Goal: Information Seeking & Learning: Learn about a topic

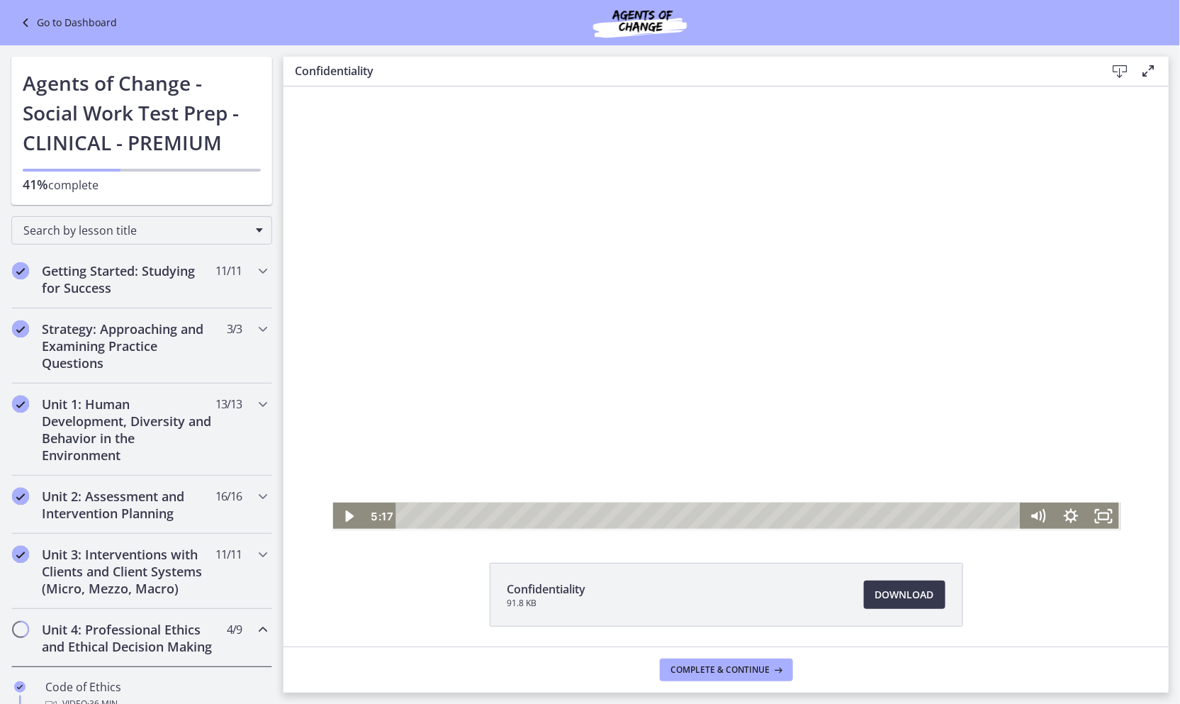
scroll to position [551, 0]
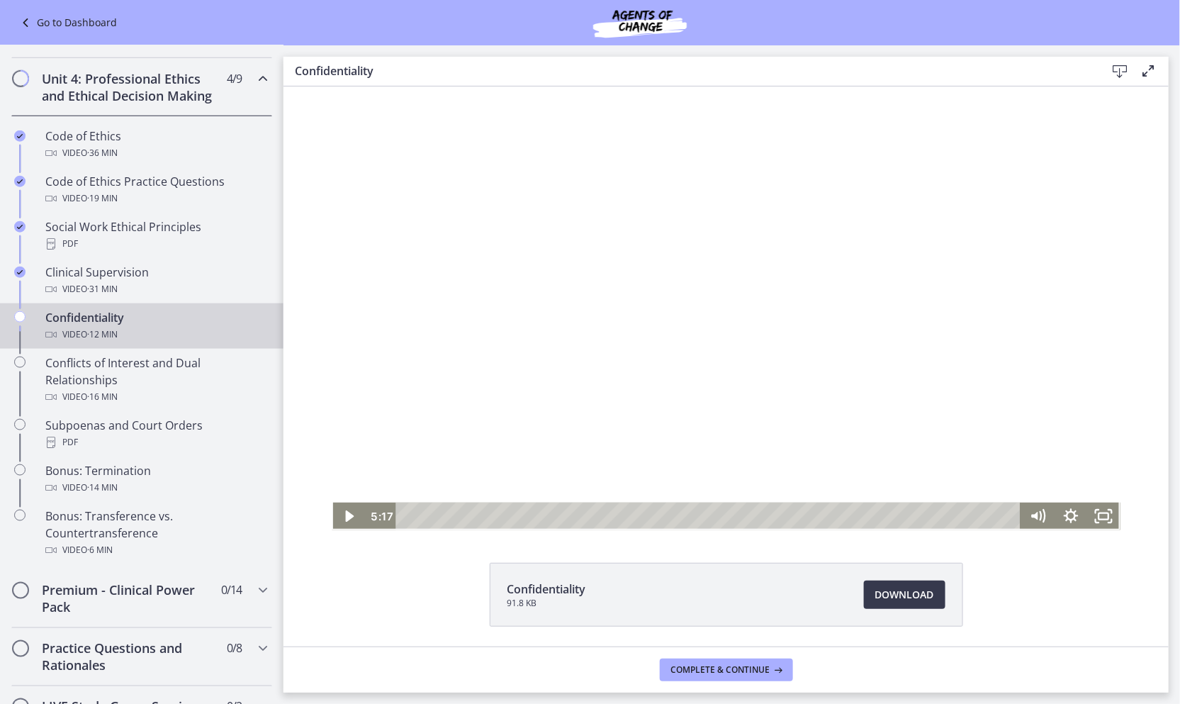
click at [600, 372] on div at bounding box center [725, 308] width 789 height 444
click at [560, 280] on div at bounding box center [725, 308] width 789 height 444
click at [706, 283] on div at bounding box center [725, 308] width 789 height 444
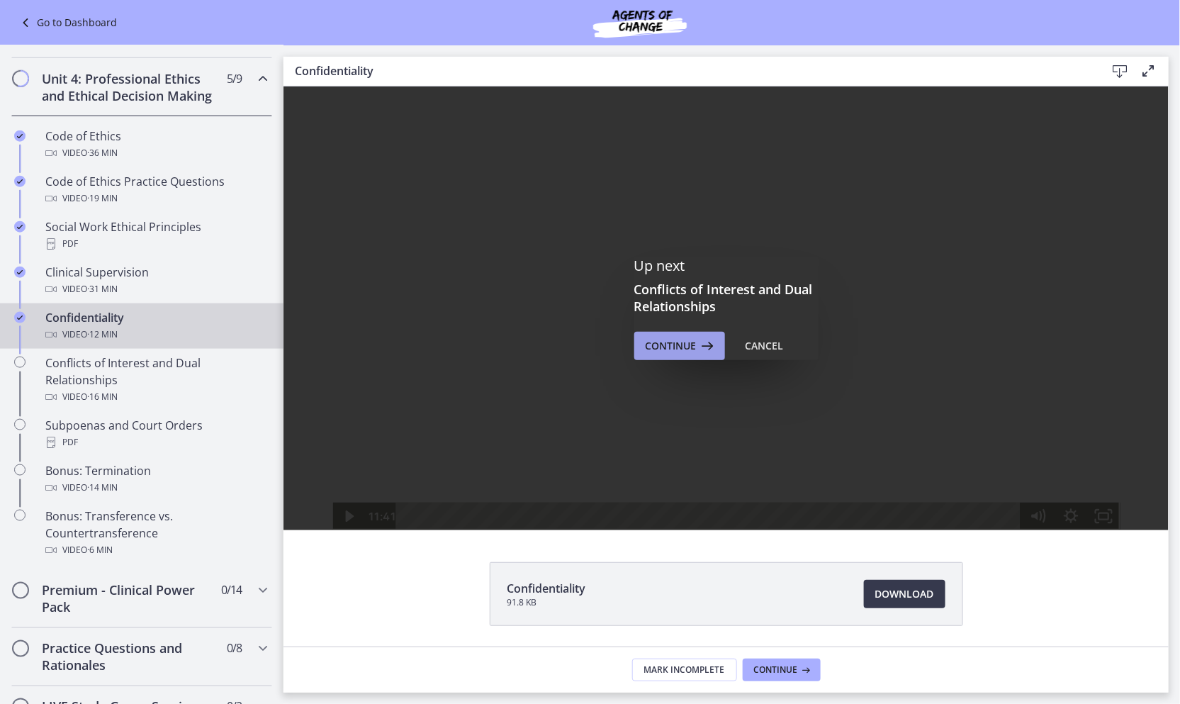
click at [696, 347] on icon at bounding box center [706, 345] width 20 height 17
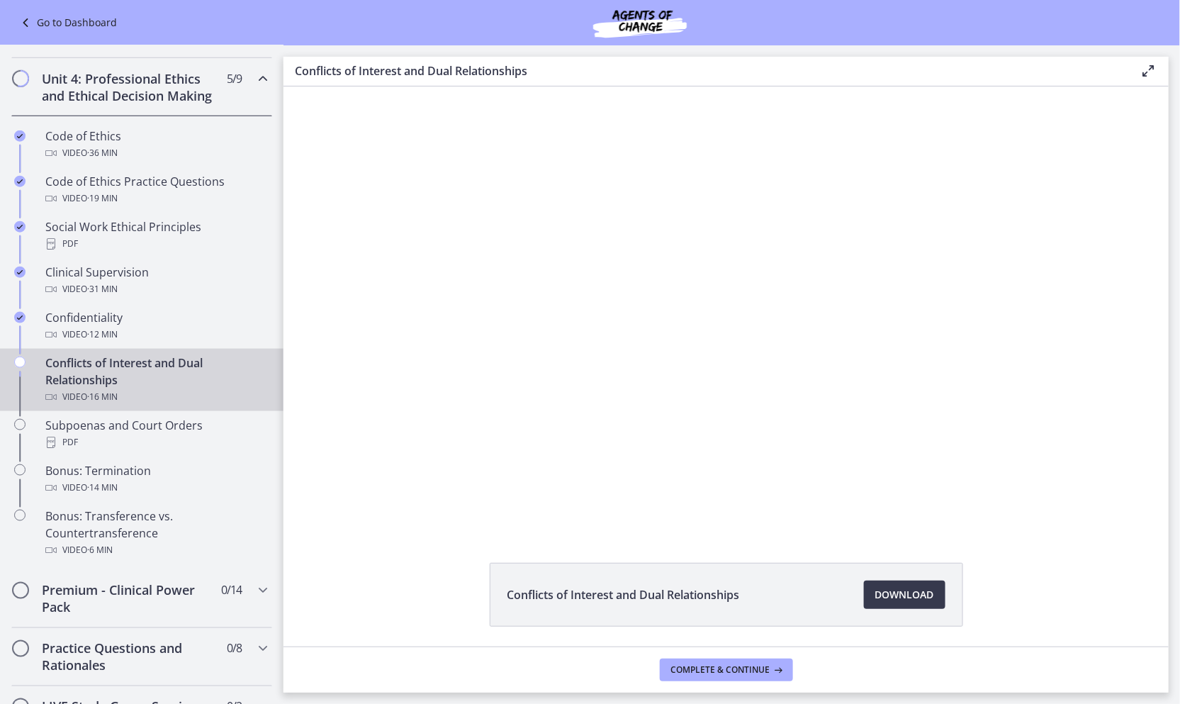
click at [558, 366] on div at bounding box center [725, 308] width 789 height 444
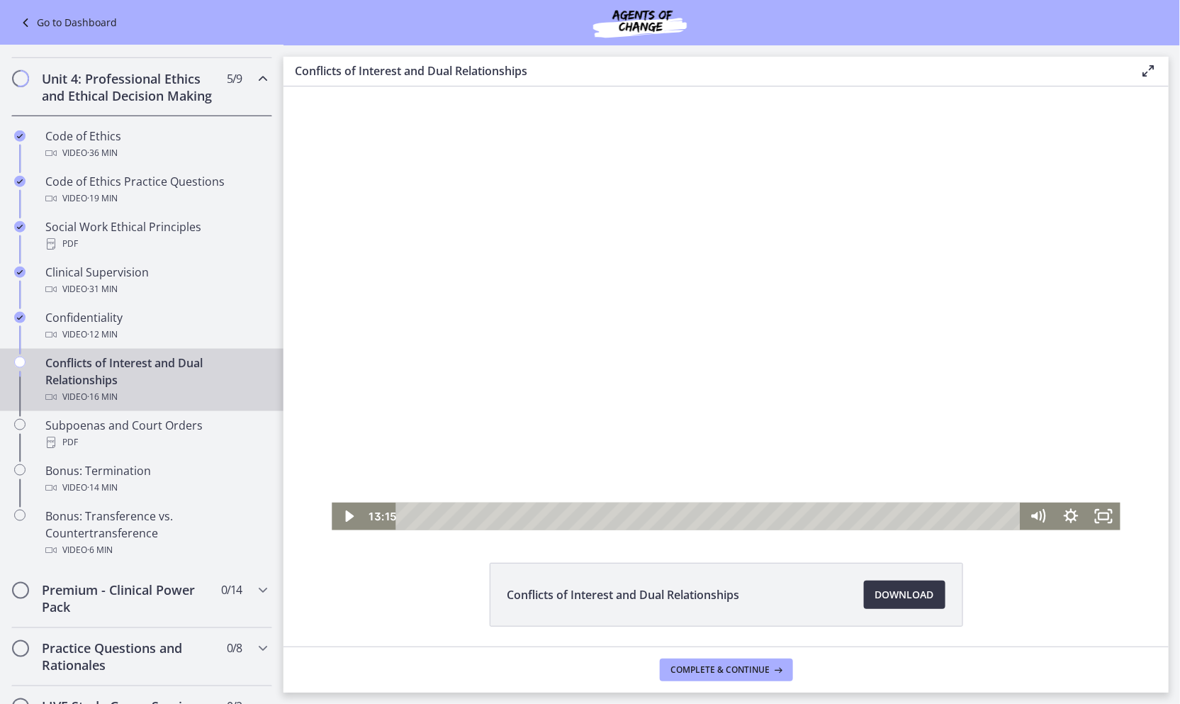
click at [887, 589] on span "Download Opens in a new window" at bounding box center [904, 594] width 59 height 17
click at [747, 369] on div at bounding box center [725, 308] width 789 height 444
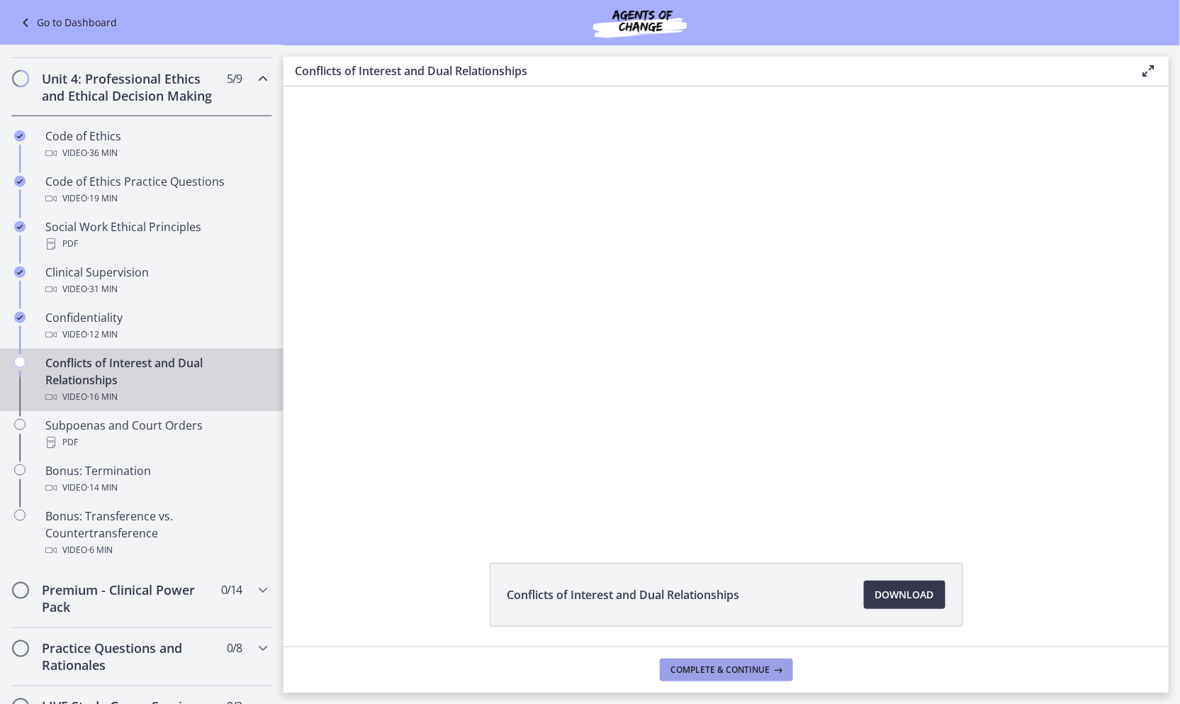
click at [758, 672] on span "Complete & continue" at bounding box center [720, 669] width 99 height 11
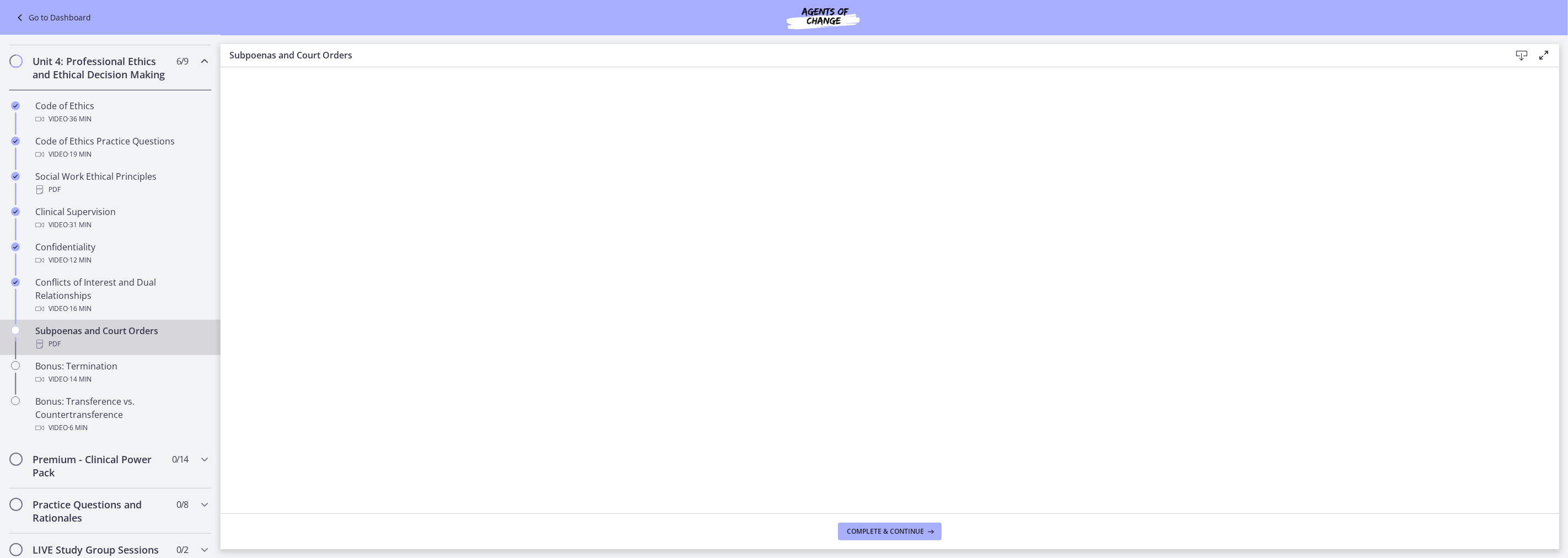
click at [917, 51] on icon at bounding box center [1543, 54] width 13 height 13
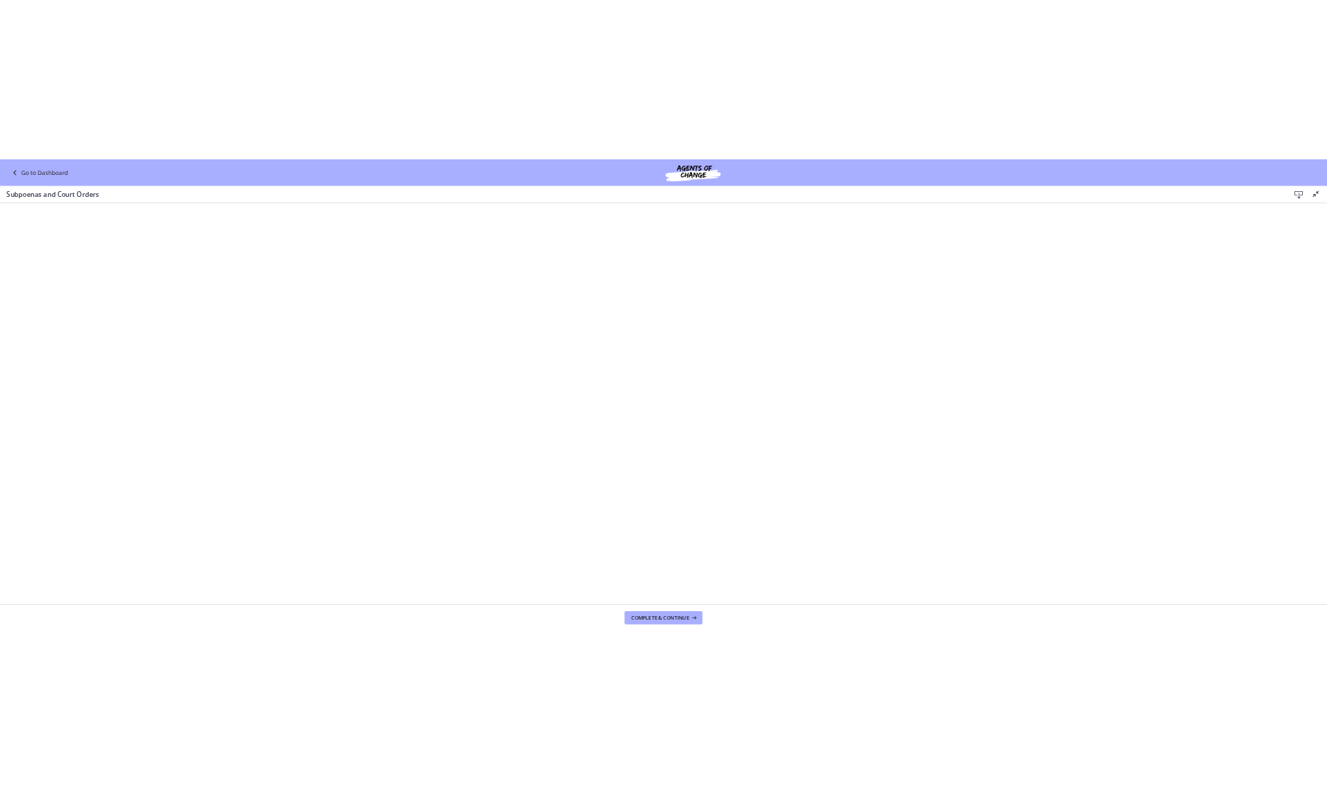
scroll to position [551, 0]
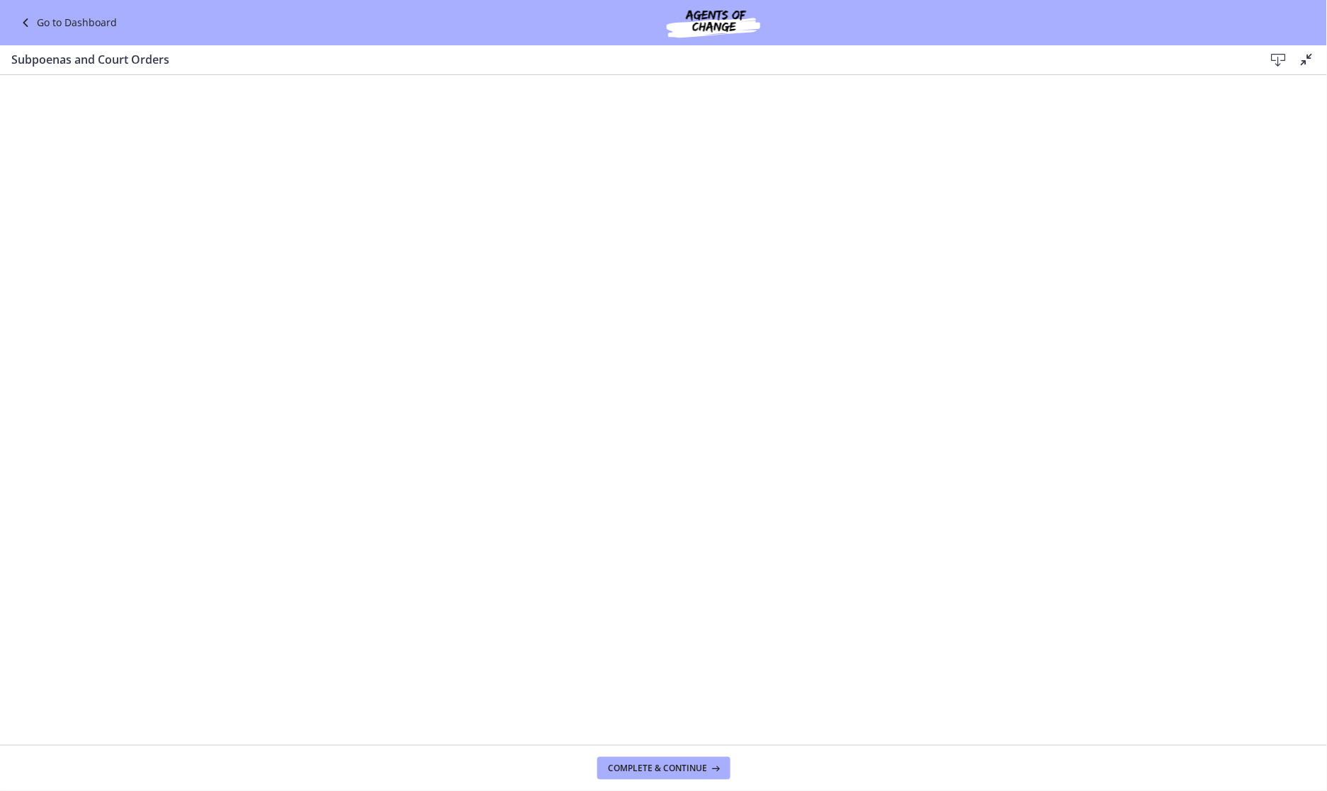
click at [1179, 55] on div "Subpoenas and Court Orders Download Disable fullscreen" at bounding box center [663, 60] width 1327 height 30
click at [1179, 61] on icon at bounding box center [1307, 59] width 17 height 17
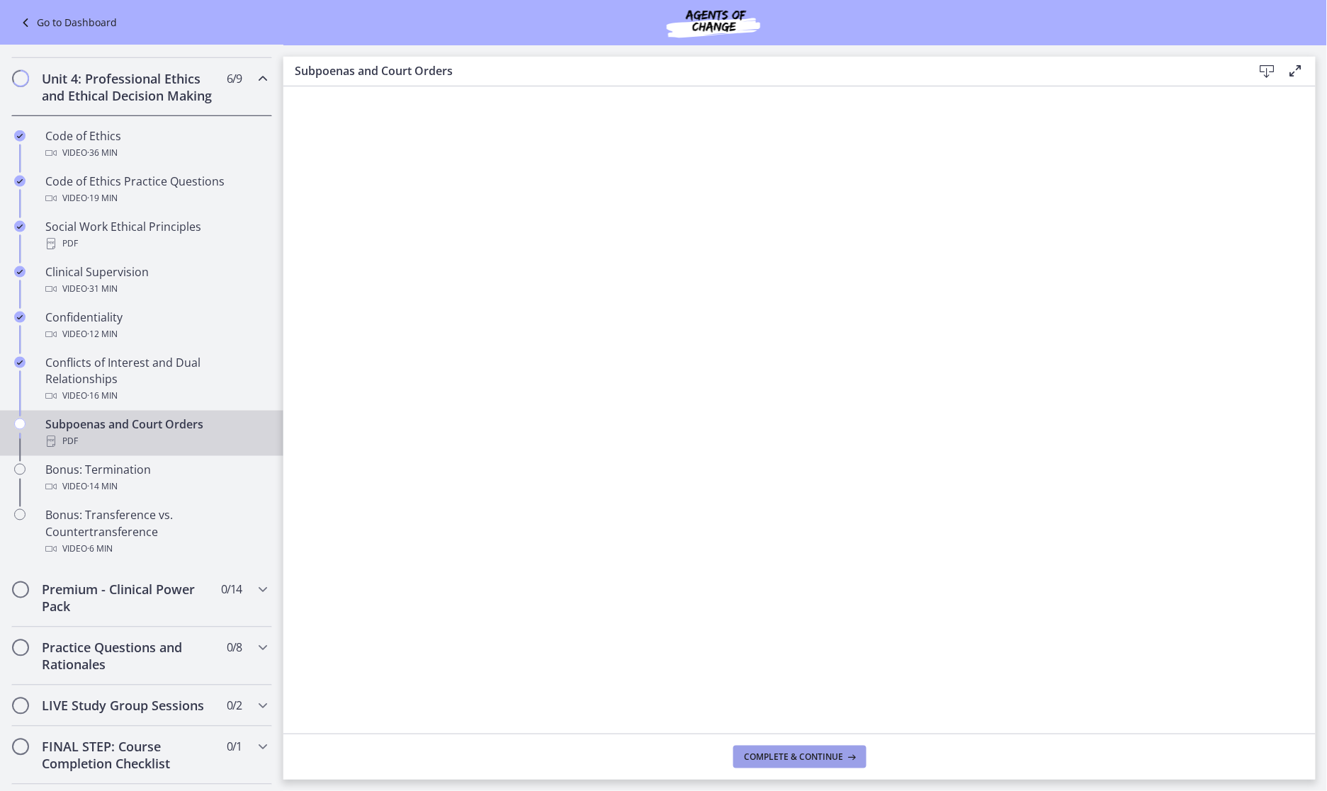
click at [777, 703] on span "Complete & continue" at bounding box center [794, 757] width 99 height 11
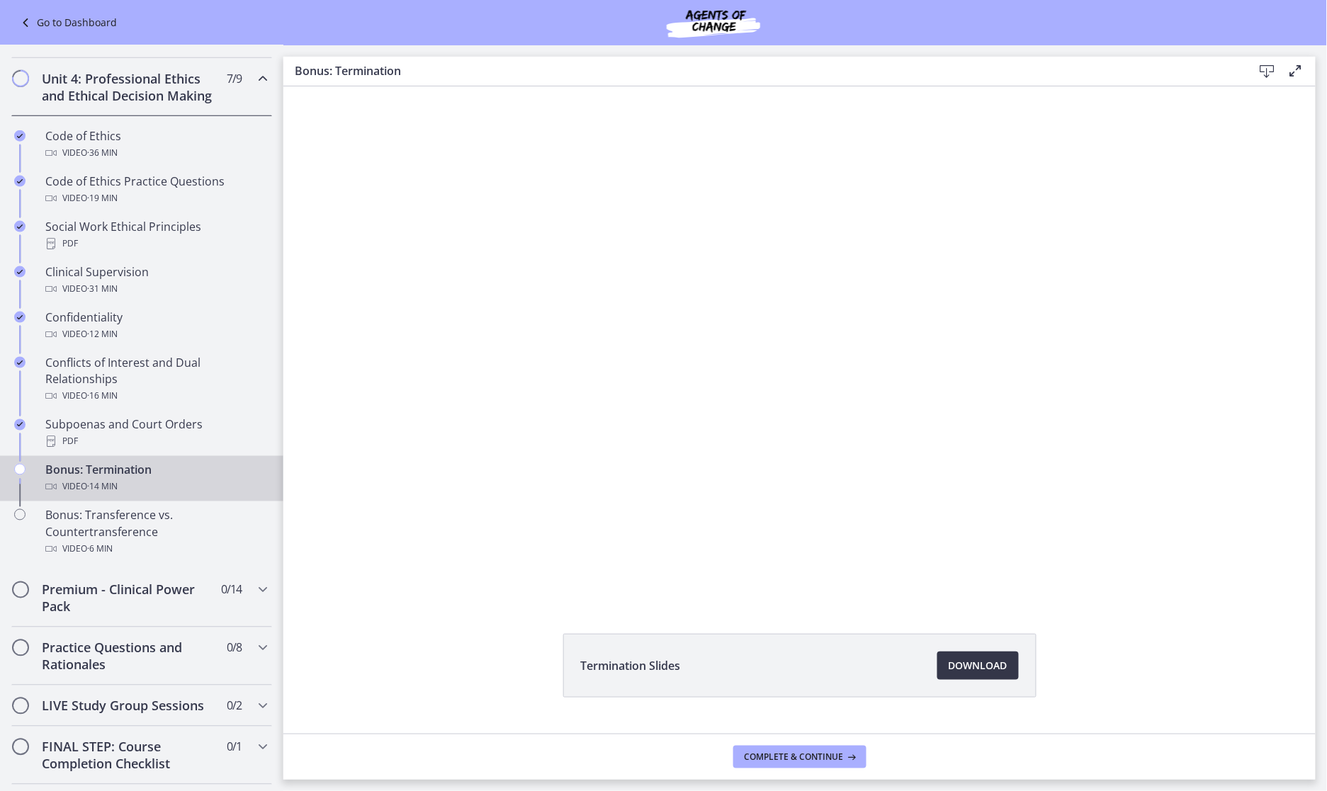
click at [964, 666] on span "Download Opens in a new window" at bounding box center [978, 666] width 59 height 17
click at [991, 675] on link "Download Opens in a new window" at bounding box center [977, 666] width 81 height 28
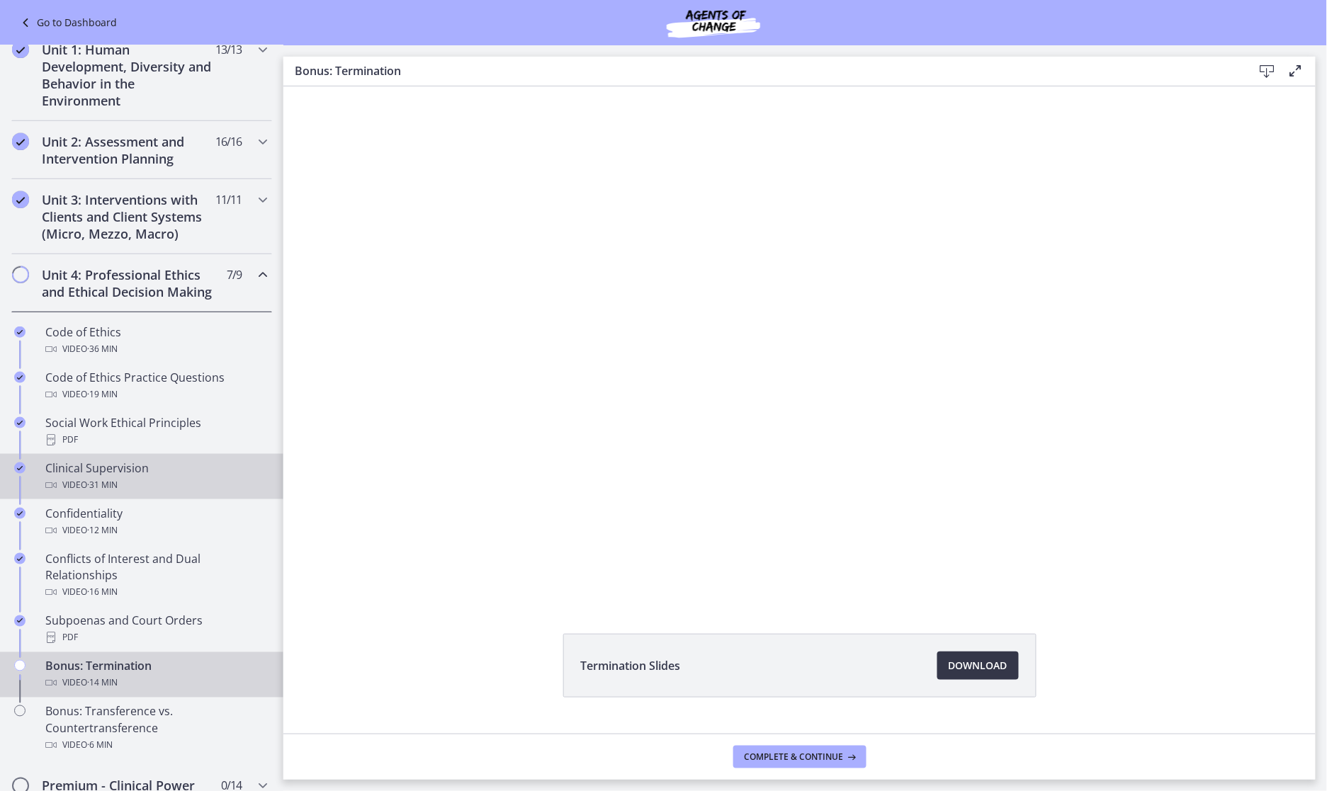
scroll to position [620, 0]
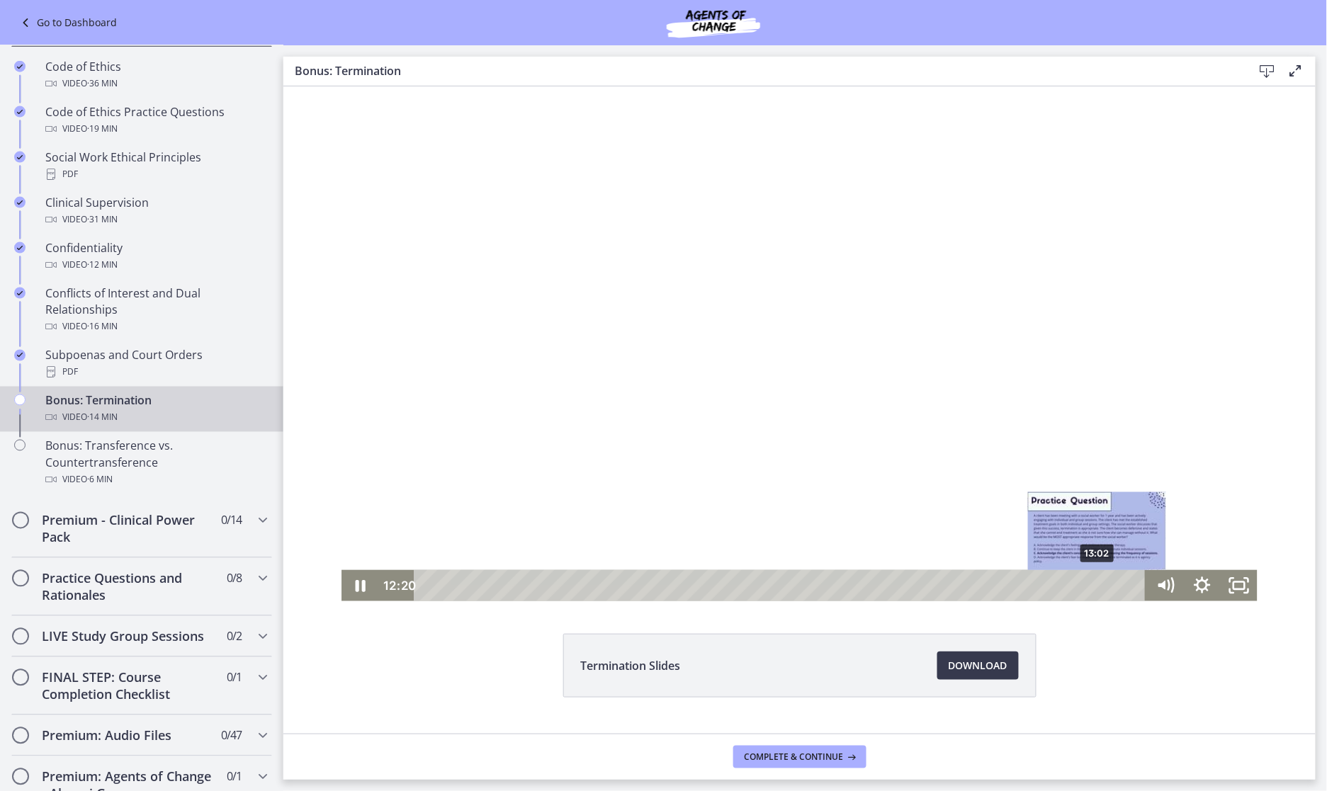
click at [1091, 587] on div "13:02" at bounding box center [782, 585] width 710 height 31
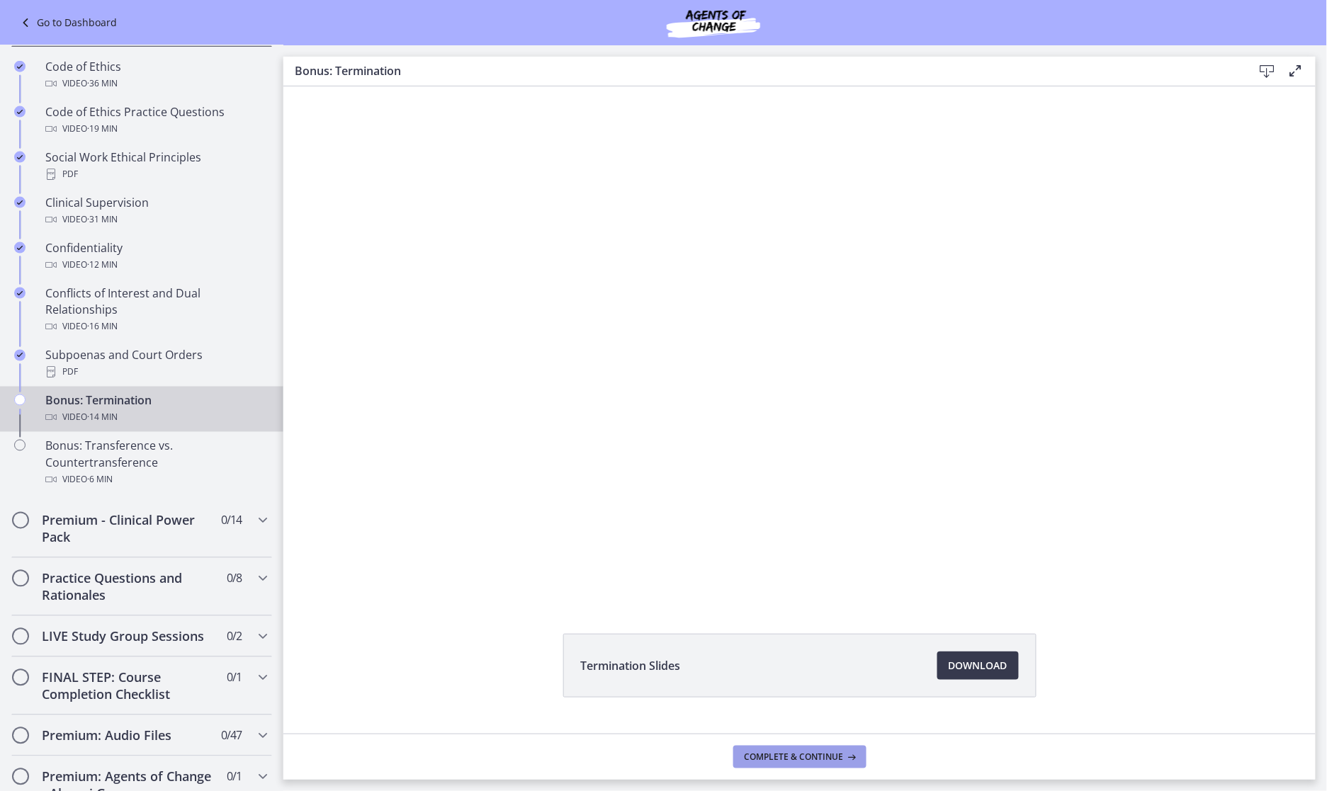
click at [826, 703] on span "Complete & continue" at bounding box center [794, 757] width 99 height 11
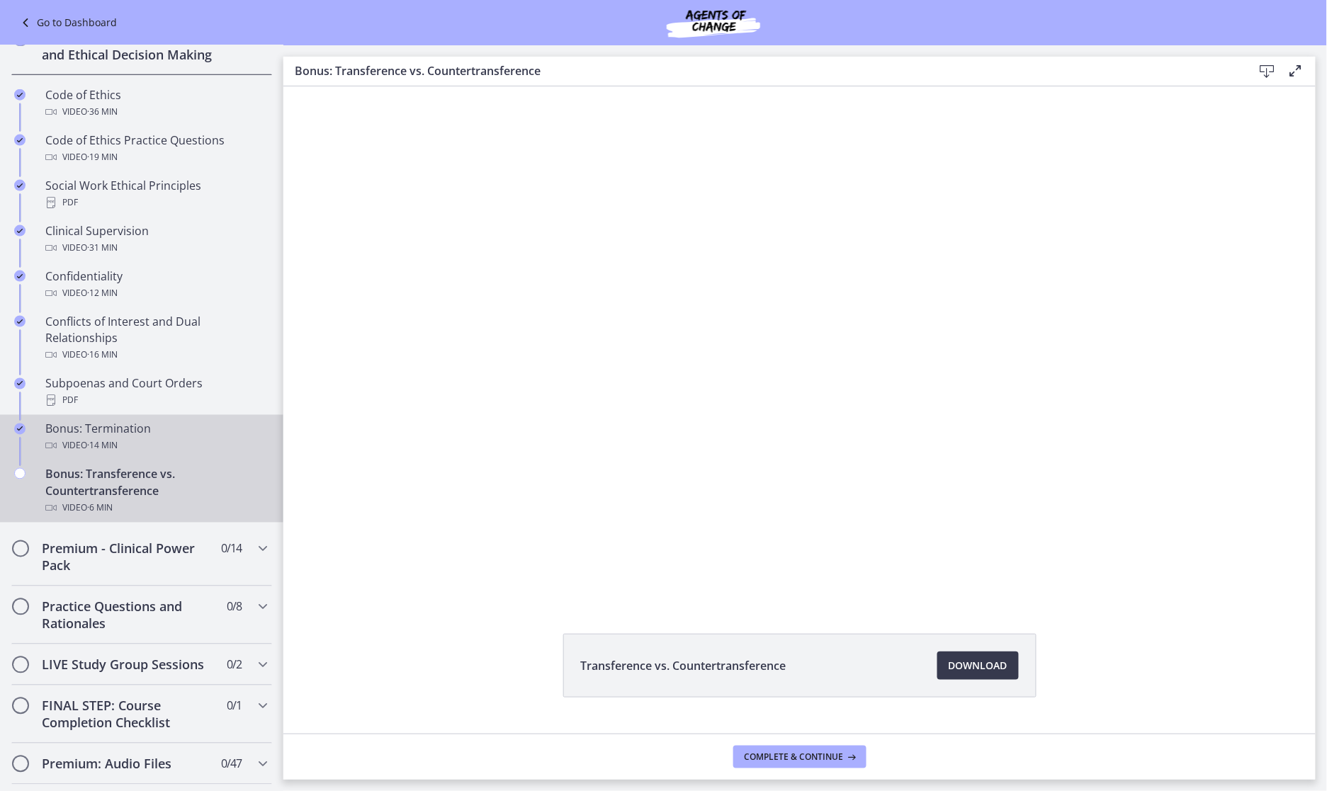
scroll to position [620, 0]
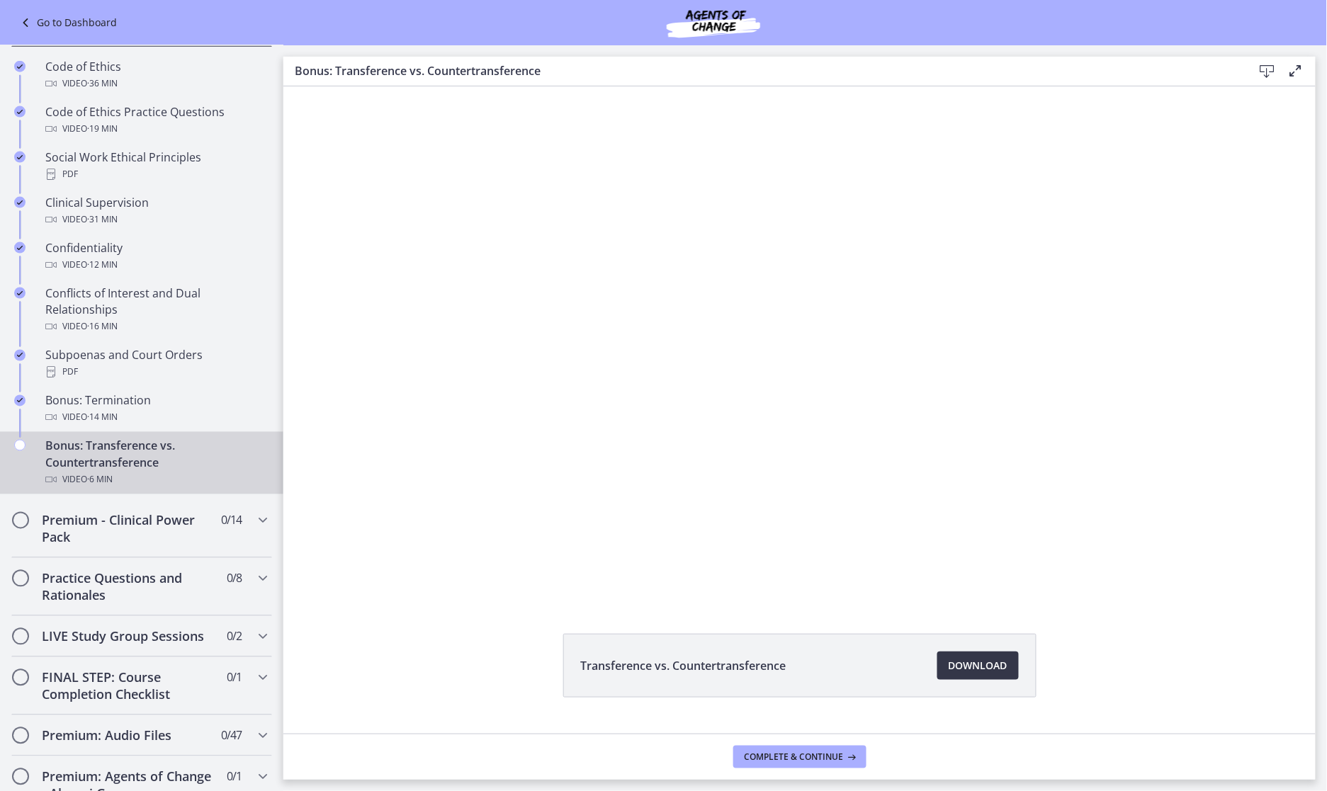
click at [971, 664] on span "Download Opens in a new window" at bounding box center [978, 666] width 59 height 17
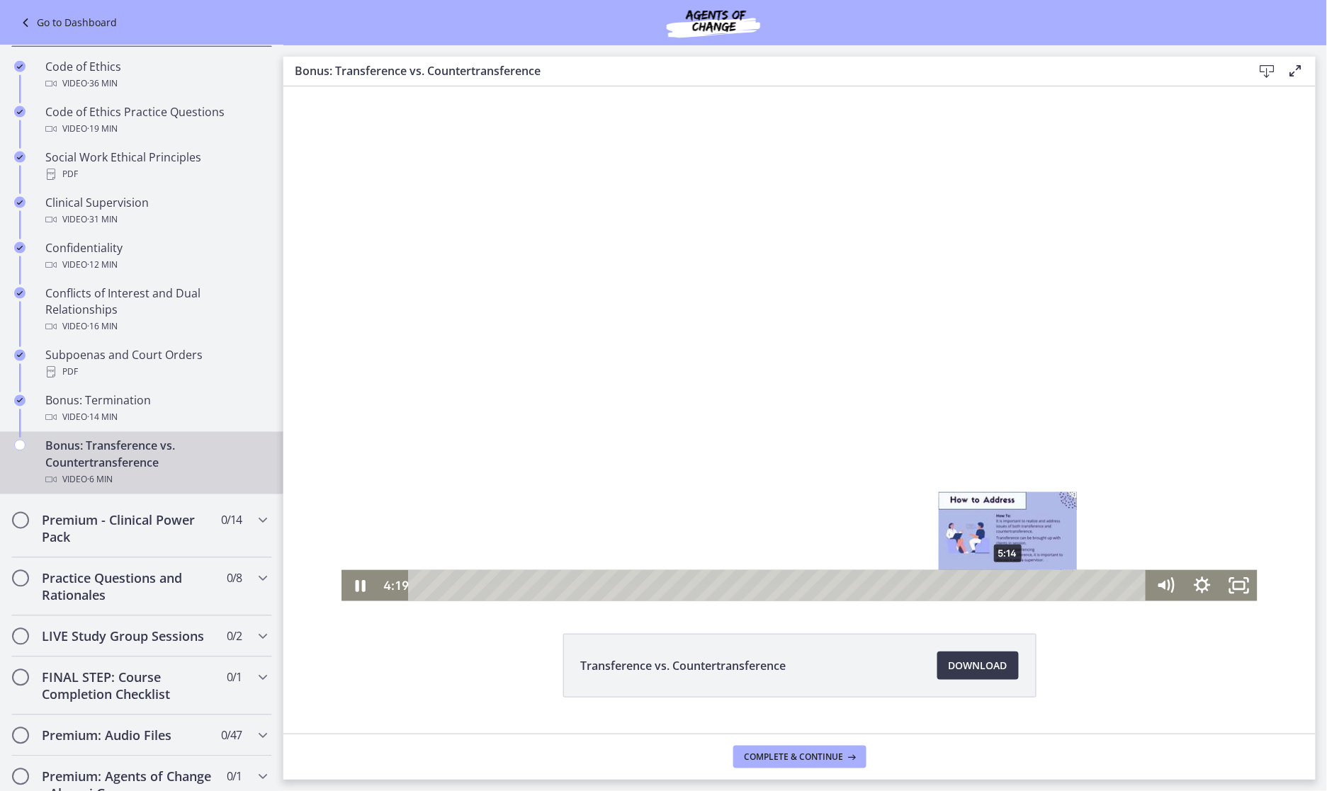
click at [1002, 582] on div "5:14" at bounding box center [779, 585] width 716 height 31
click at [1038, 588] on div "5:34" at bounding box center [779, 585] width 716 height 31
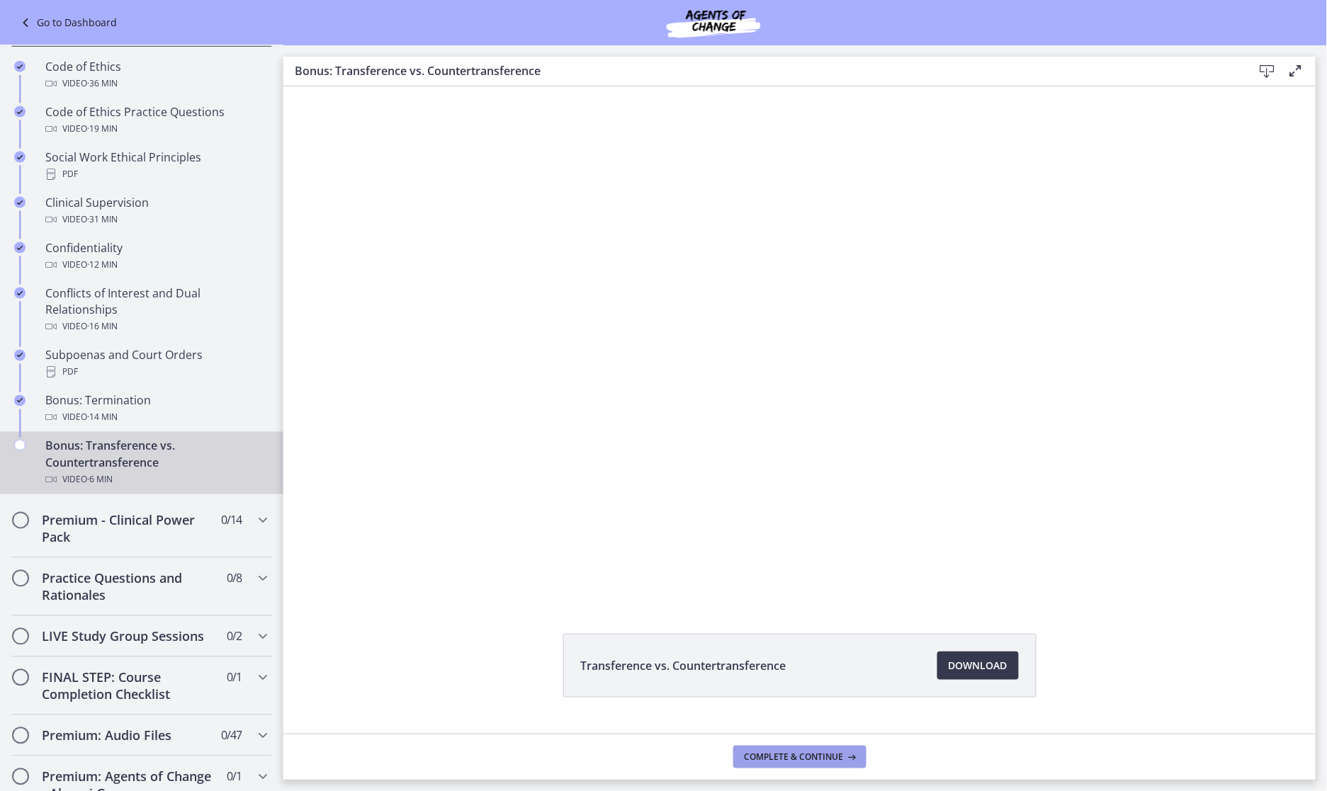
click at [850, 703] on icon at bounding box center [851, 757] width 14 height 11
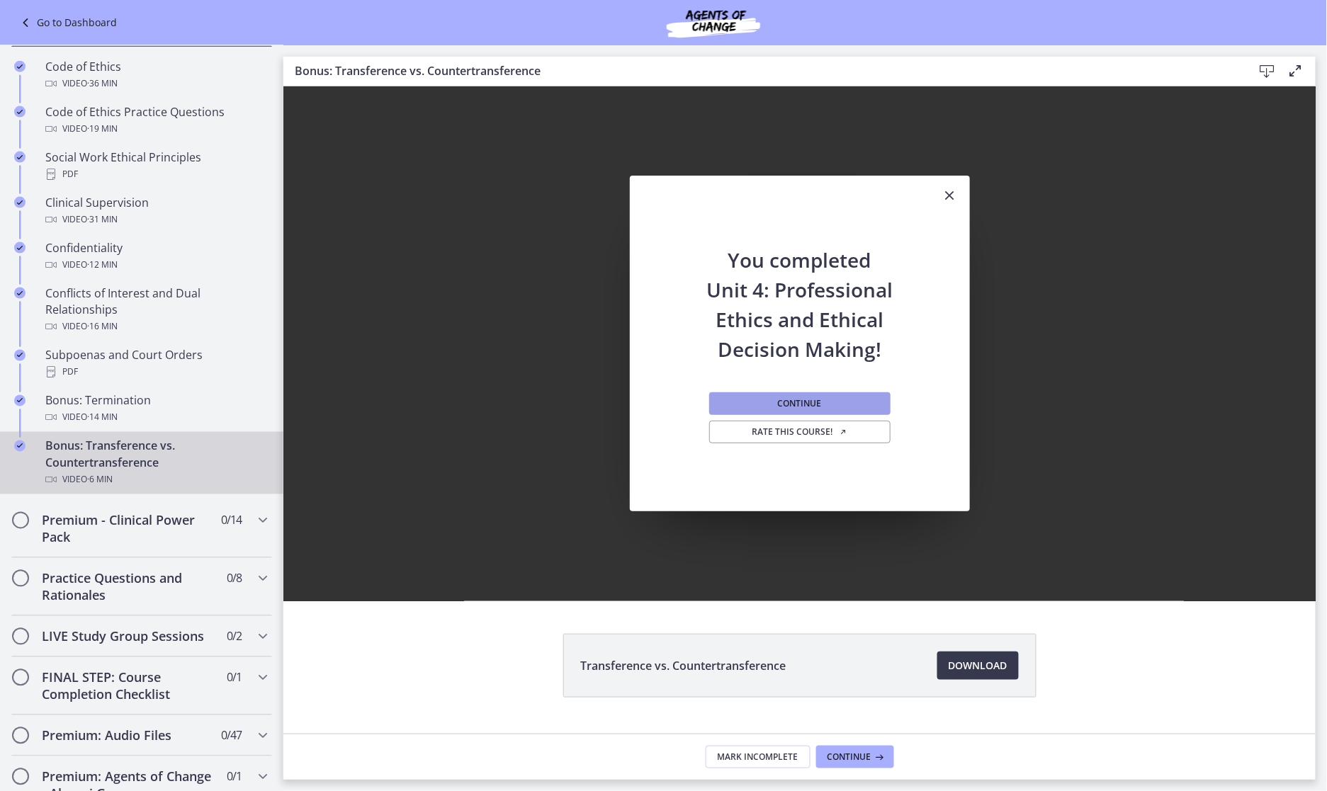
click at [733, 401] on button "Continue" at bounding box center [799, 404] width 181 height 23
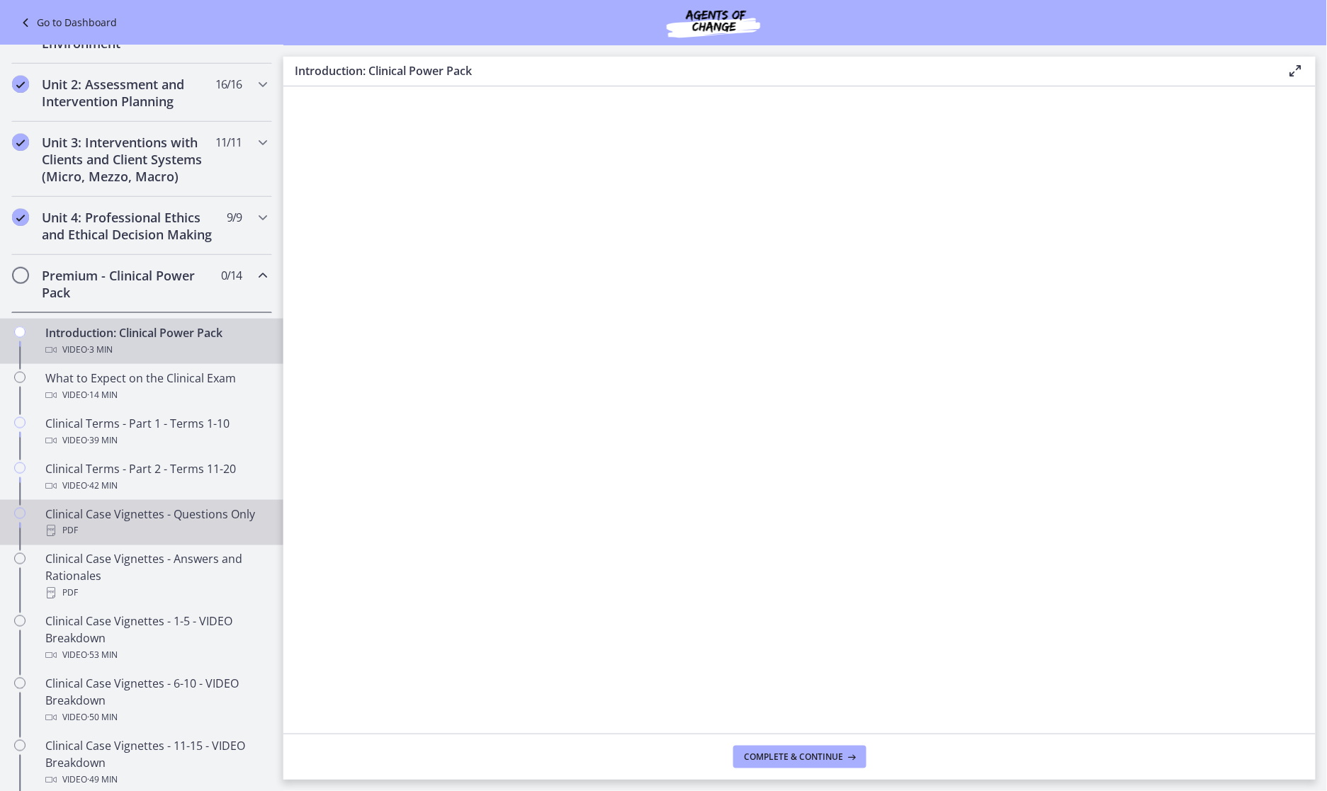
scroll to position [443, 0]
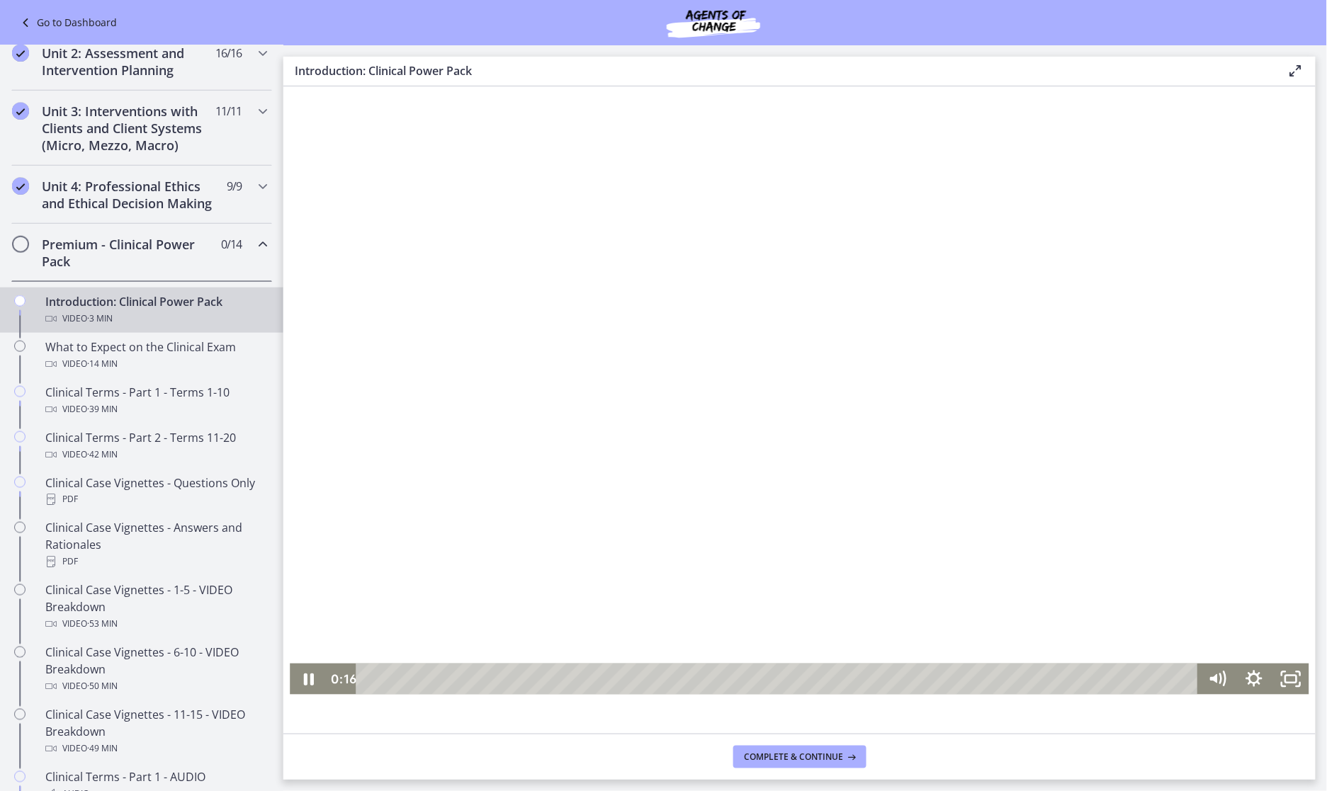
click at [1045, 429] on div at bounding box center [799, 407] width 1020 height 573
click at [1017, 562] on div at bounding box center [799, 407] width 1020 height 573
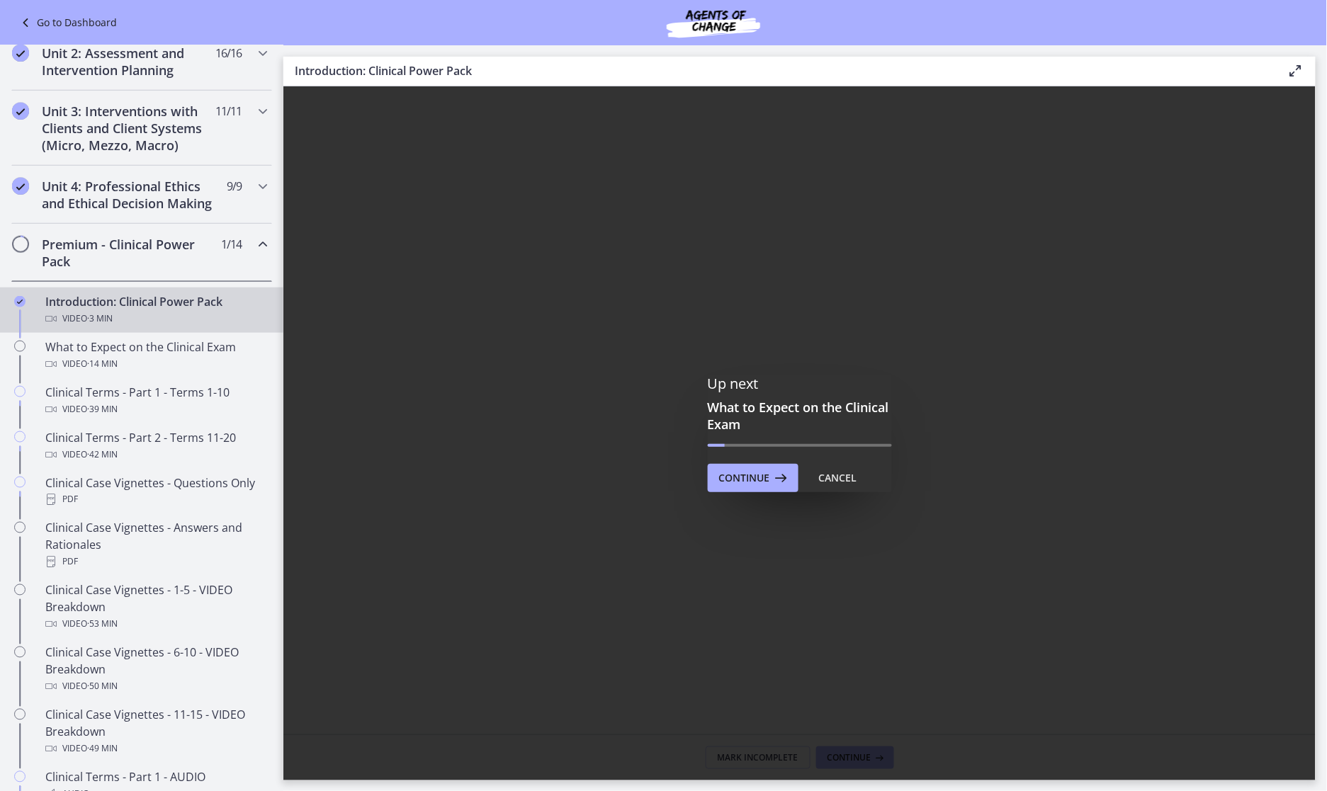
scroll to position [0, 0]
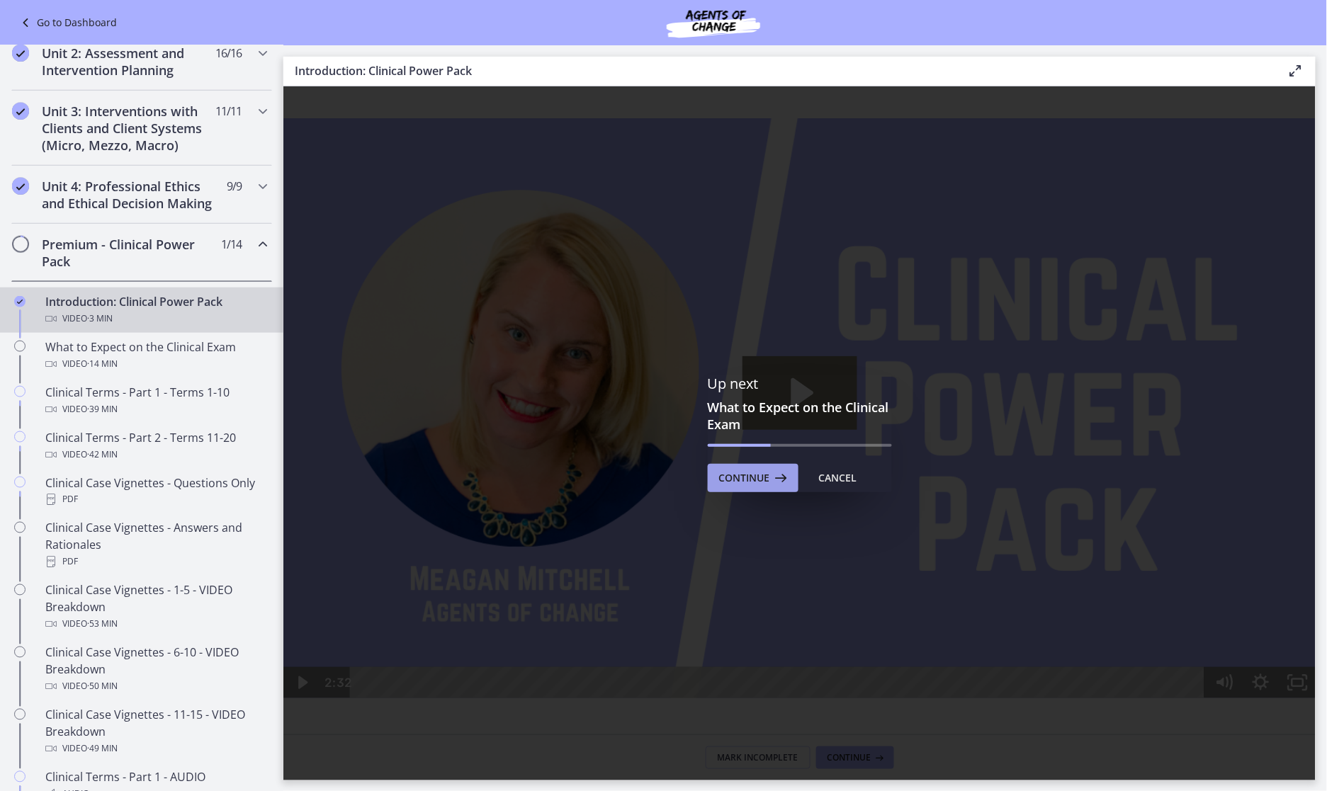
click at [785, 472] on icon at bounding box center [780, 478] width 20 height 17
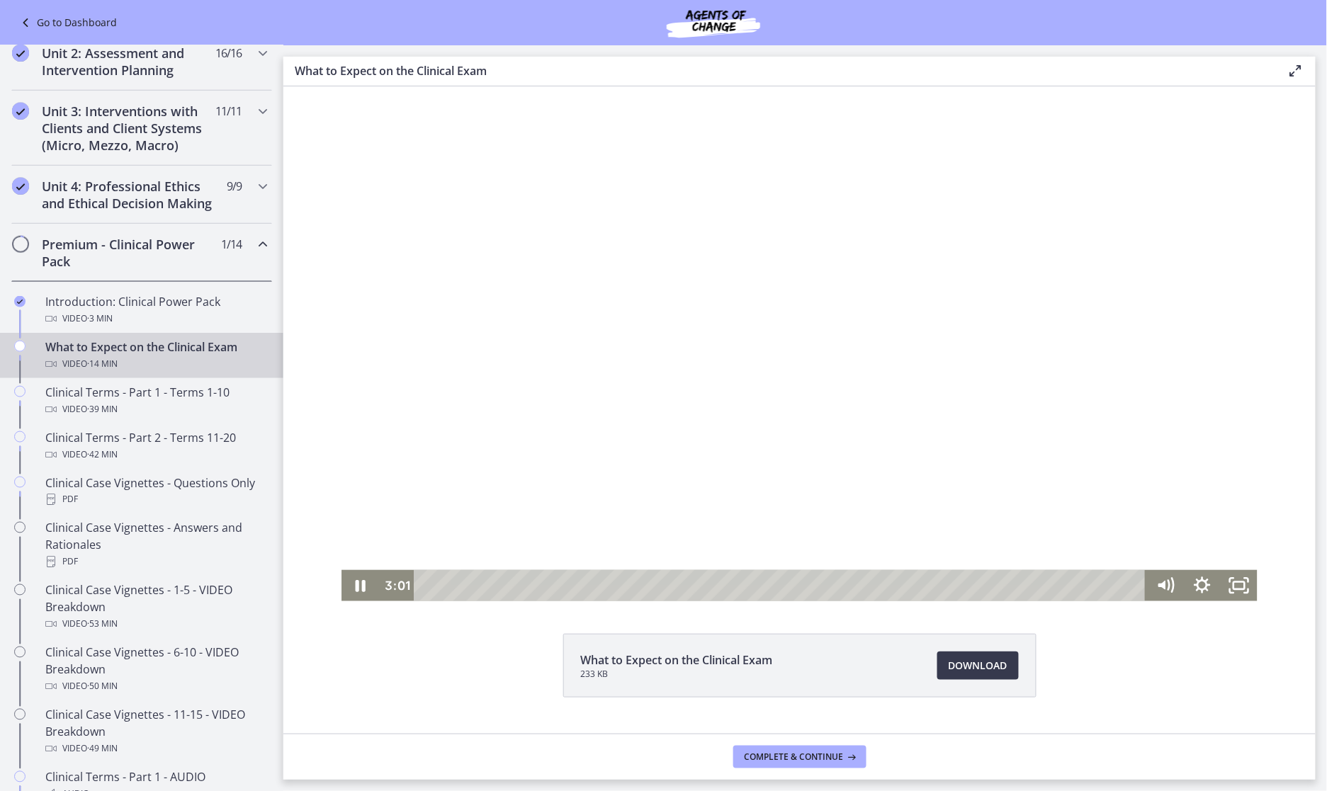
click at [1179, 504] on div at bounding box center [798, 343] width 915 height 515
click at [730, 374] on div at bounding box center [798, 343] width 915 height 515
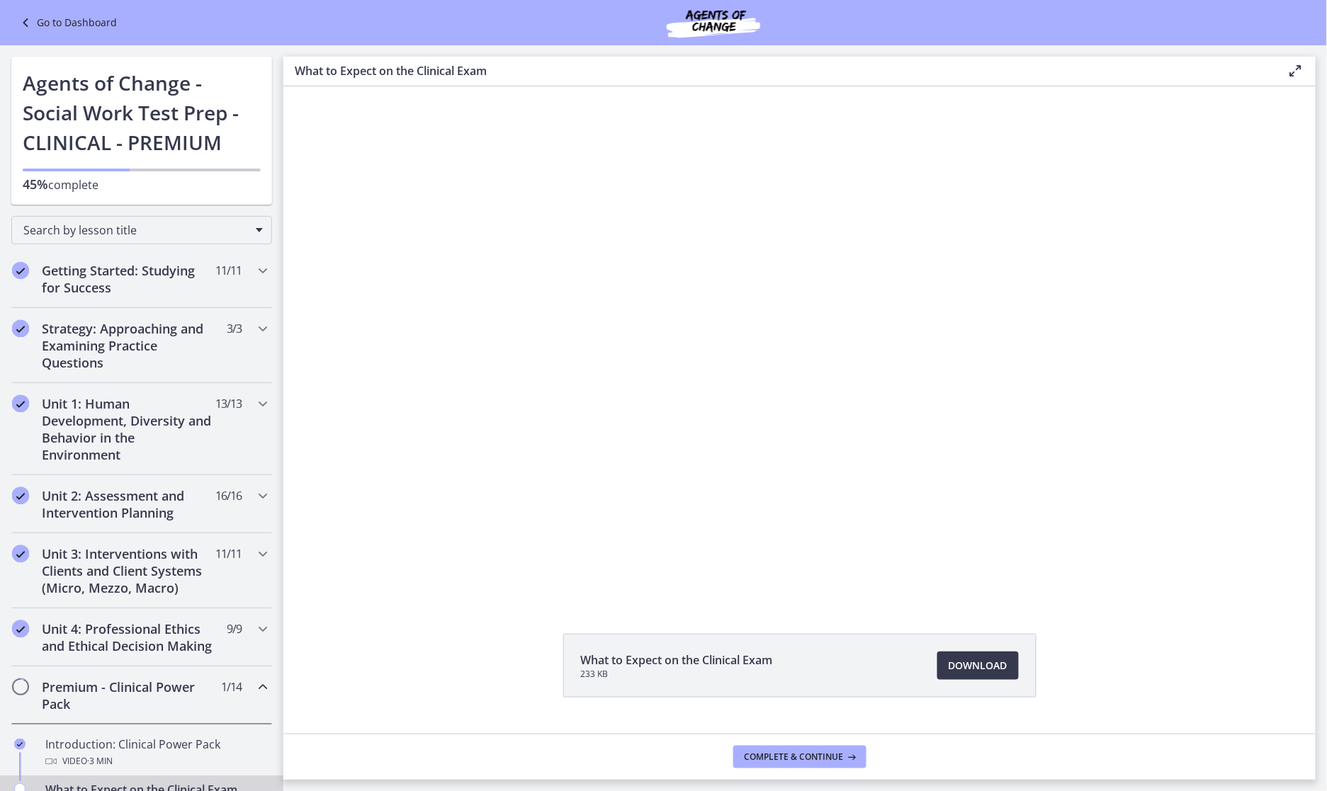
scroll to position [443, 0]
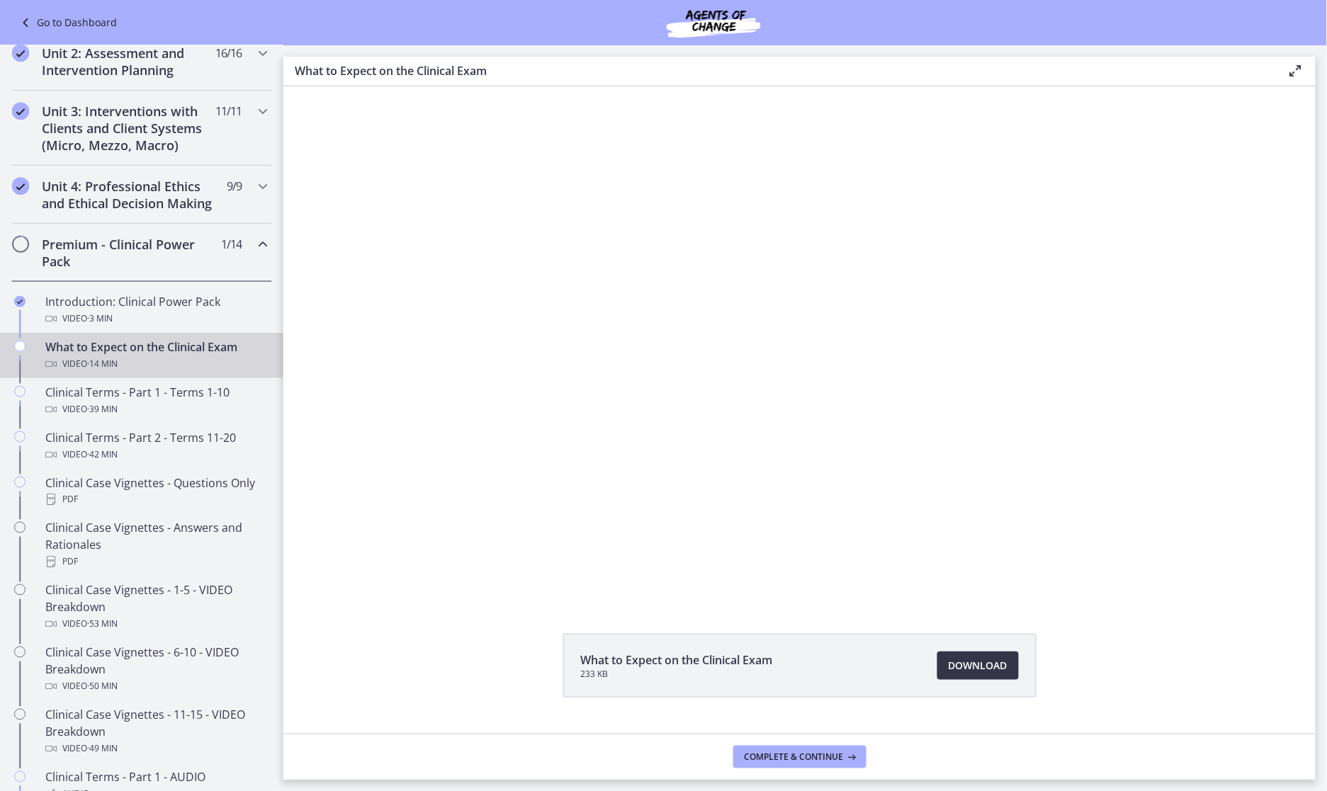
click at [960, 663] on span "Download Opens in a new window" at bounding box center [978, 666] width 59 height 17
click at [836, 755] on span "Complete & continue" at bounding box center [794, 757] width 99 height 11
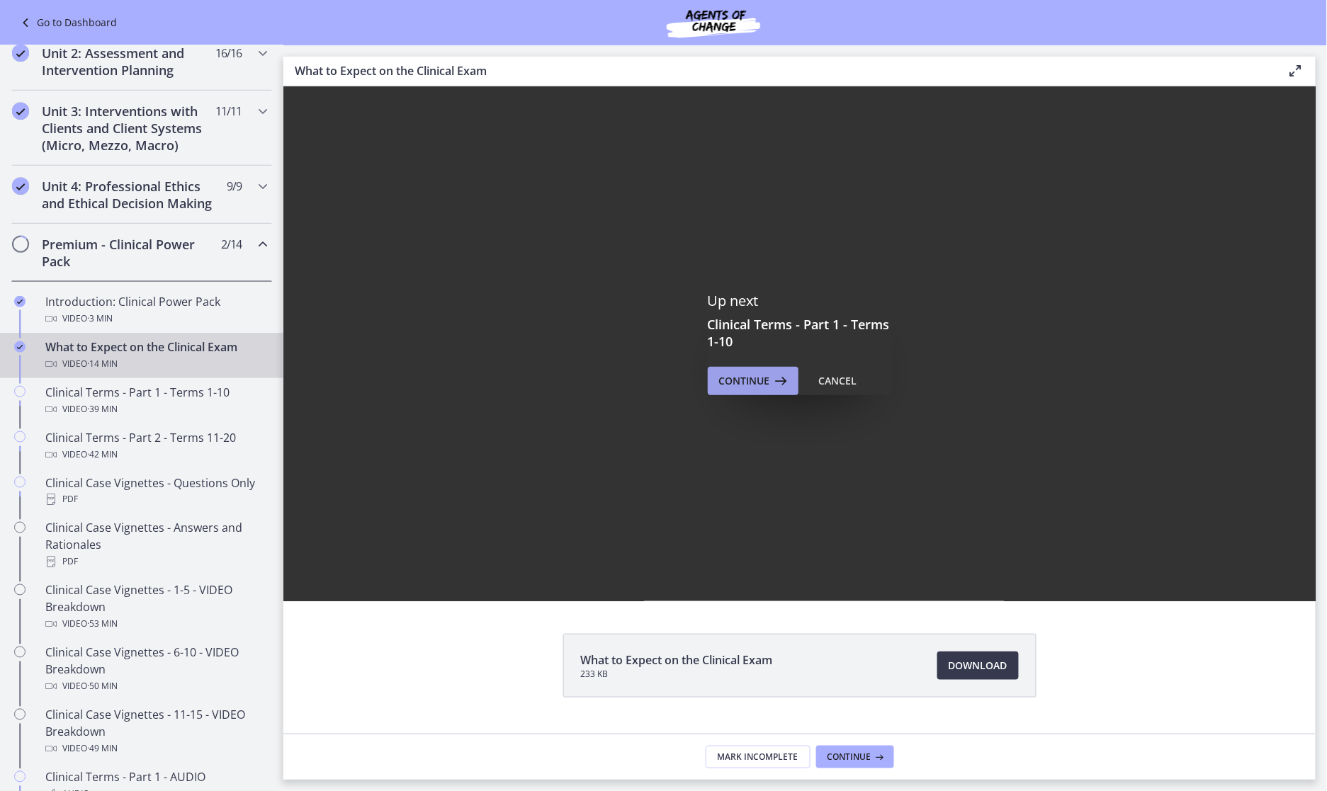
click at [745, 380] on span "Continue" at bounding box center [744, 381] width 51 height 17
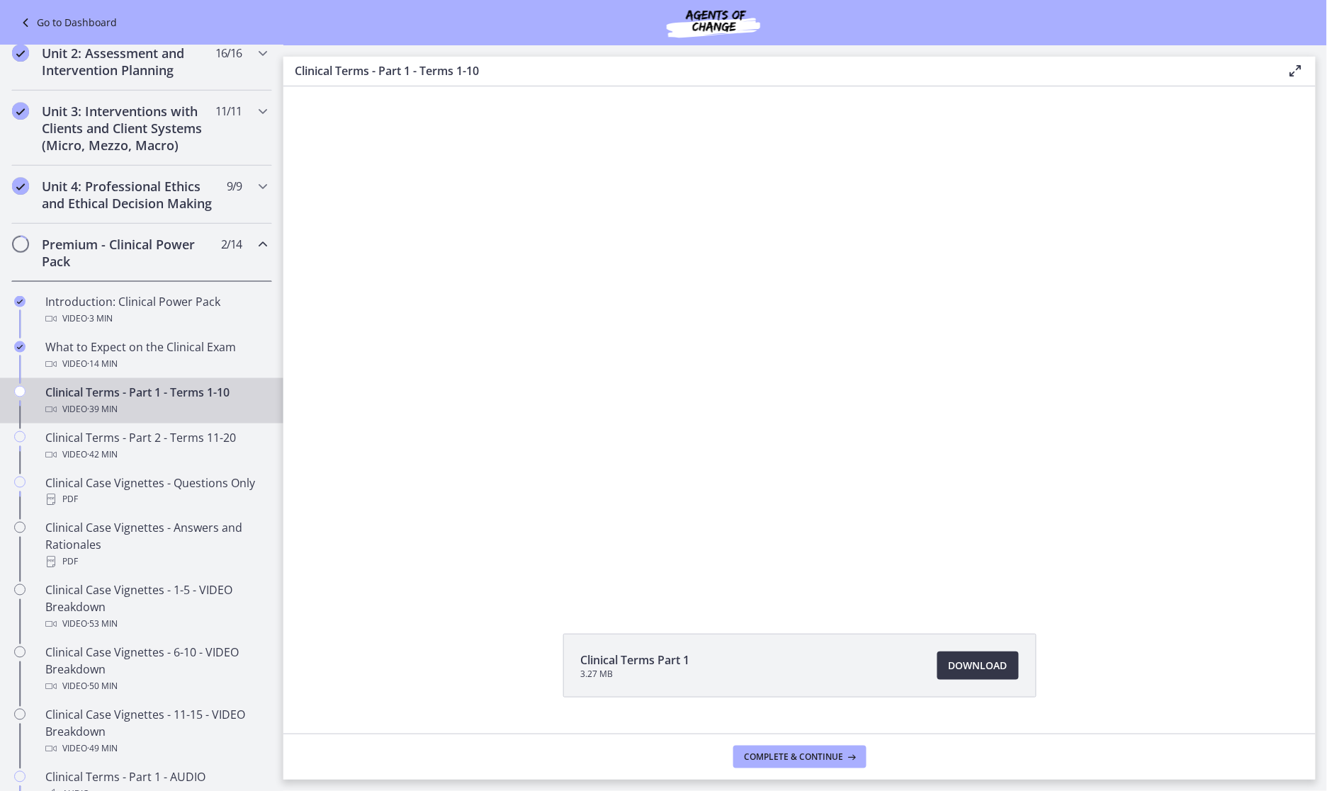
click at [956, 671] on span "Download Opens in a new window" at bounding box center [978, 666] width 59 height 17
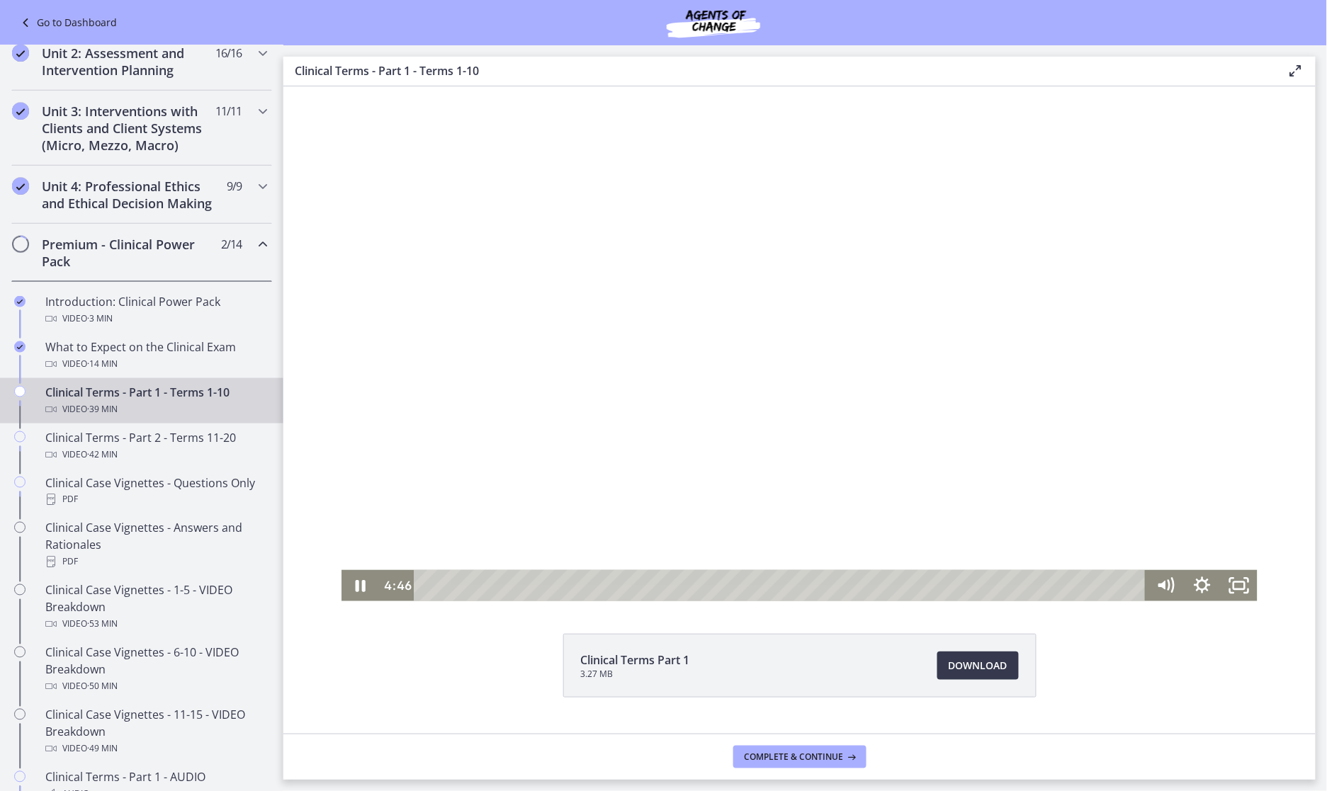
click at [846, 271] on div at bounding box center [798, 343] width 915 height 515
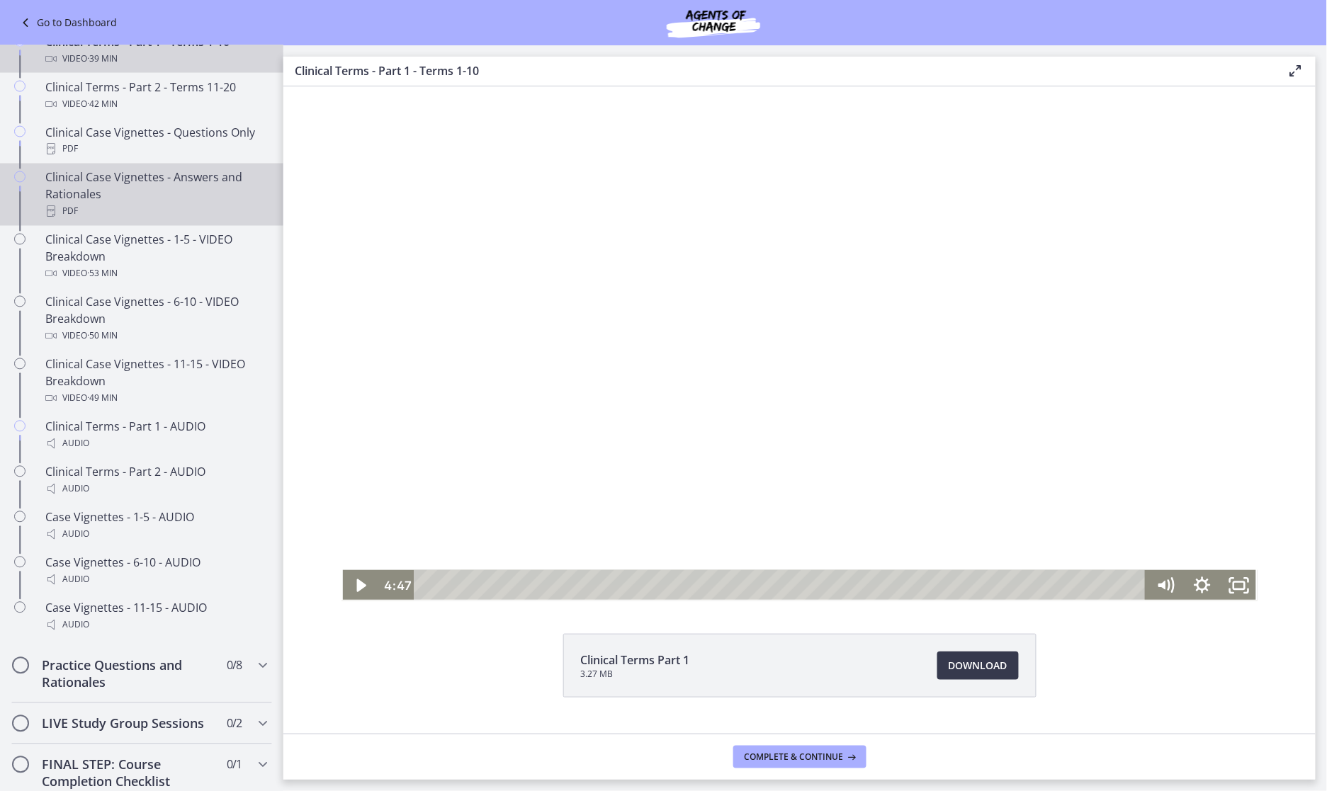
scroll to position [797, 0]
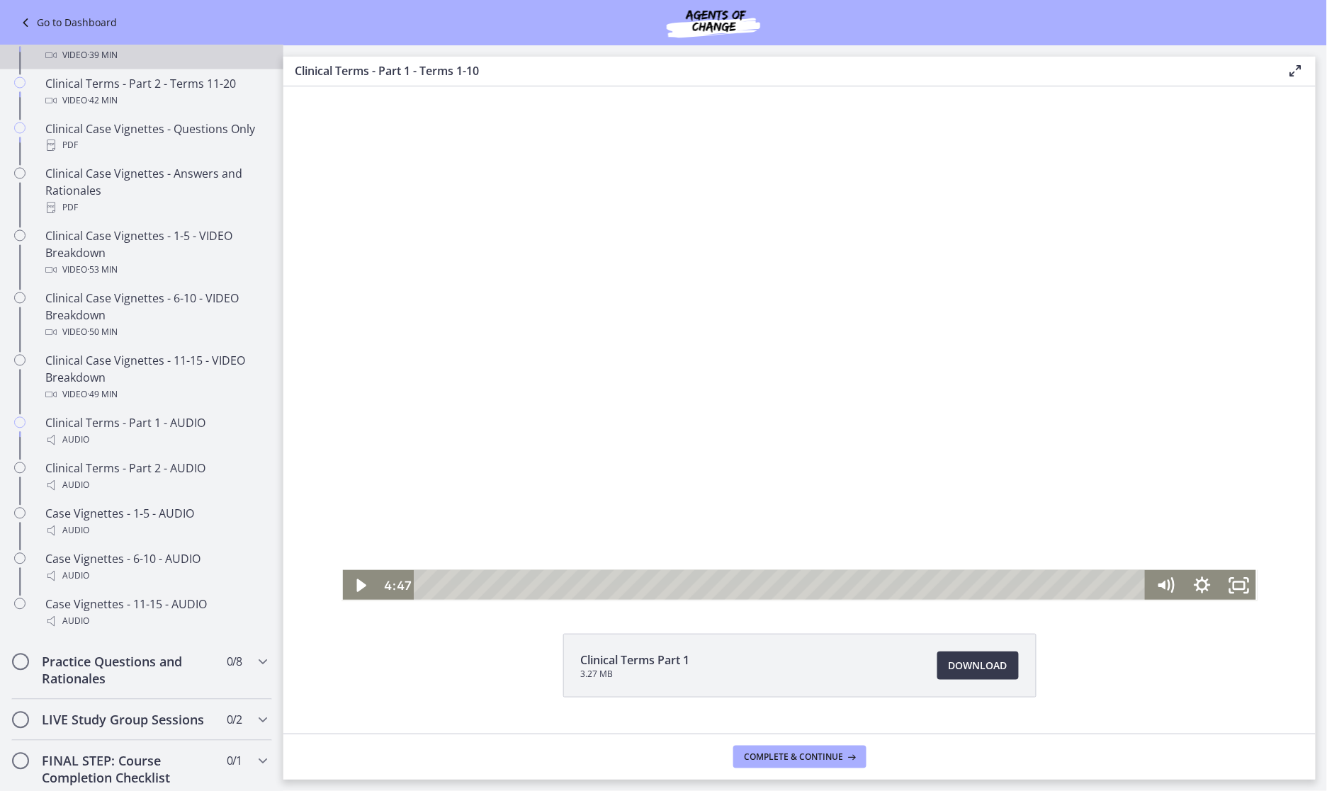
click at [1212, 691] on div "Clinical Terms Part 1 3.27 MB Download Opens in a new window" at bounding box center [799, 700] width 1032 height 132
